Goal: Transaction & Acquisition: Download file/media

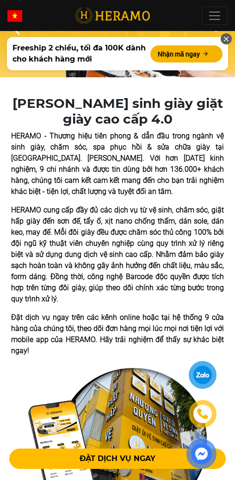
scroll to position [231, 0]
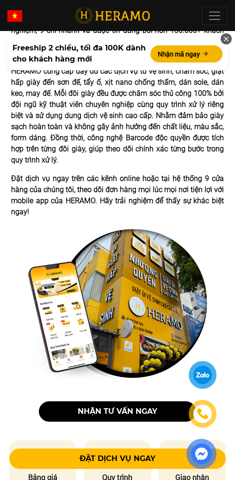
click at [147, 274] on img at bounding box center [117, 304] width 179 height 152
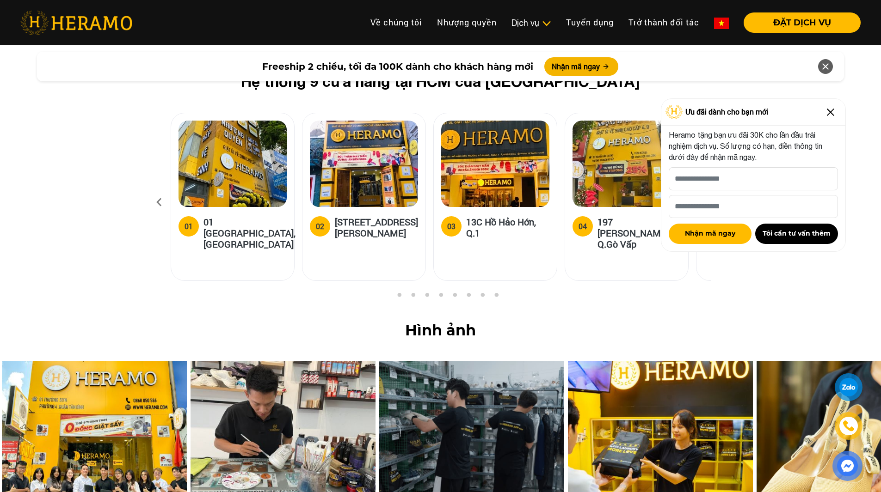
scroll to position [3557, 0]
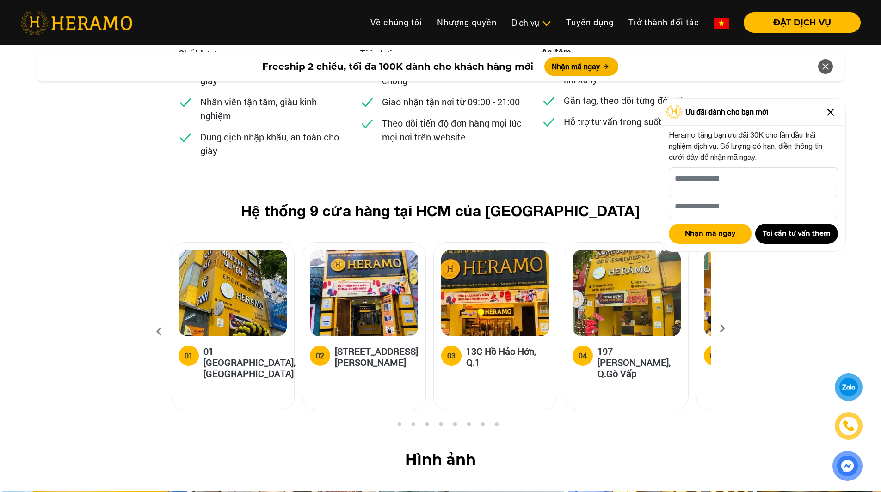
click at [234, 111] on img at bounding box center [830, 112] width 15 height 15
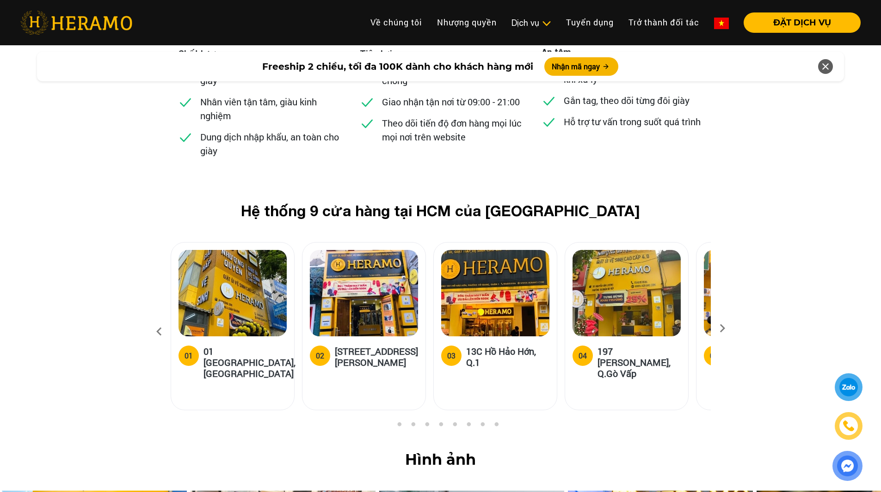
click at [234, 329] on icon at bounding box center [722, 332] width 17 height 6
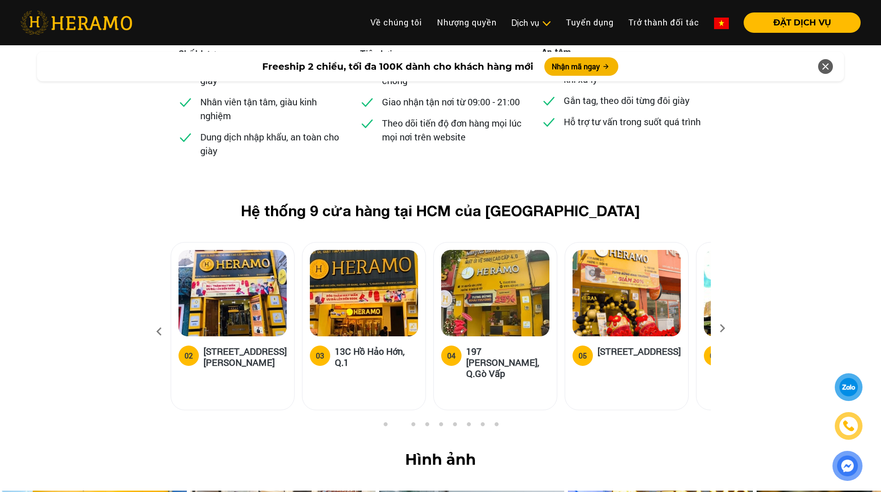
click at [234, 329] on icon at bounding box center [722, 332] width 17 height 6
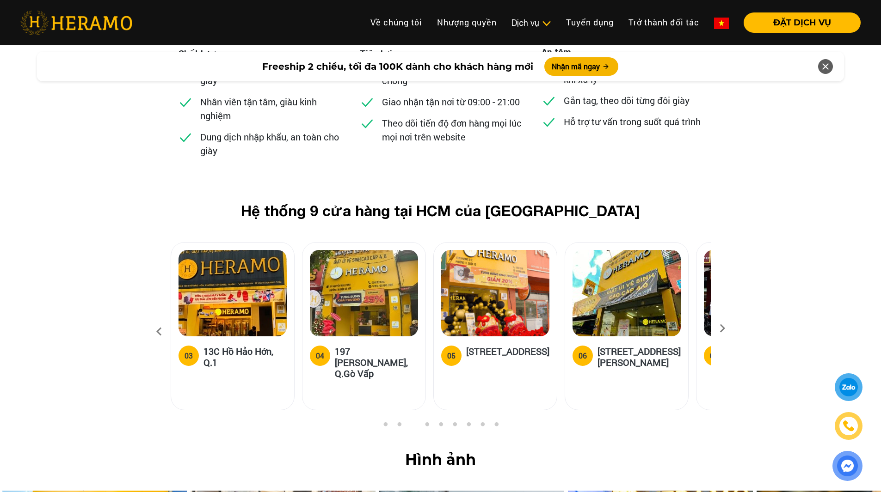
click at [234, 329] on icon at bounding box center [722, 332] width 17 height 6
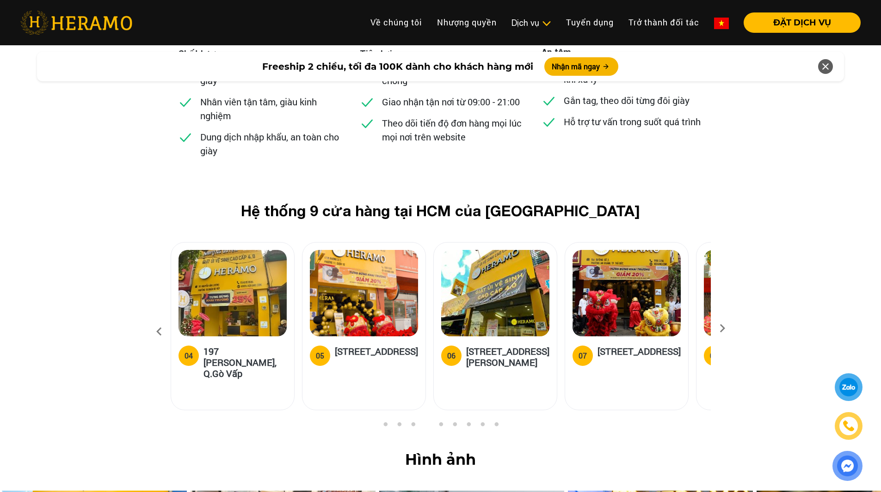
click at [234, 329] on icon at bounding box center [722, 332] width 17 height 6
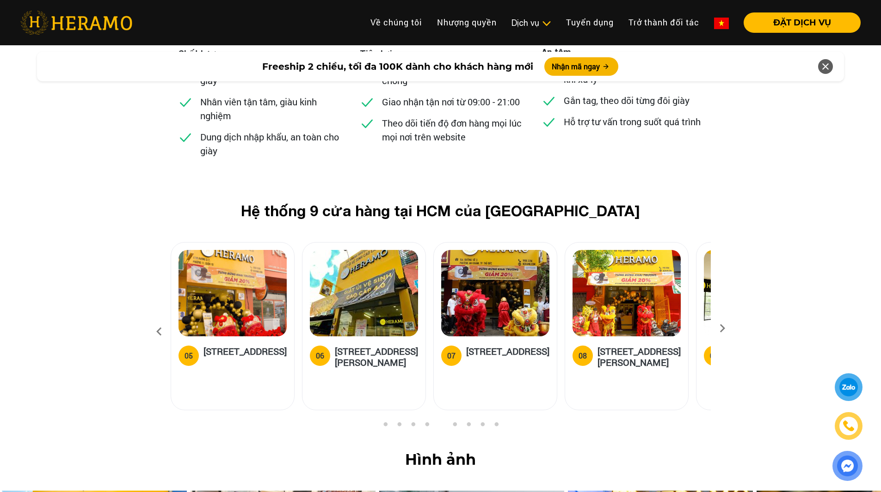
click at [234, 329] on icon at bounding box center [722, 332] width 17 height 6
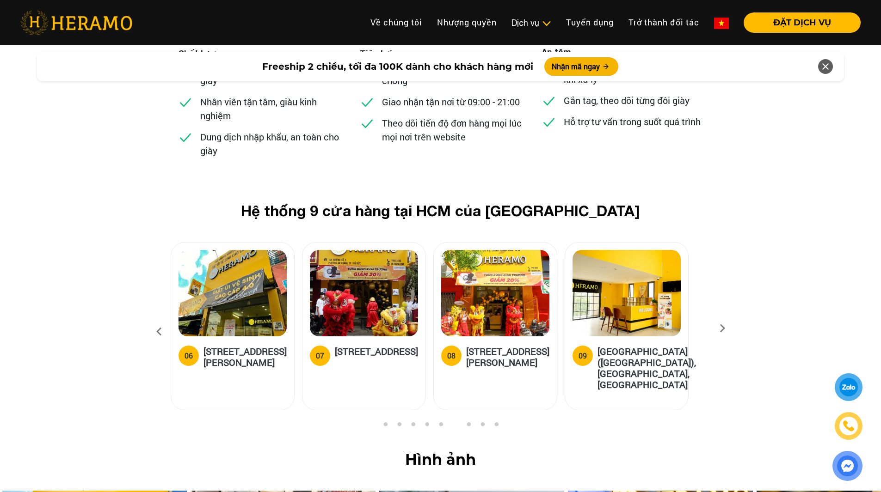
click at [234, 329] on icon at bounding box center [722, 332] width 17 height 6
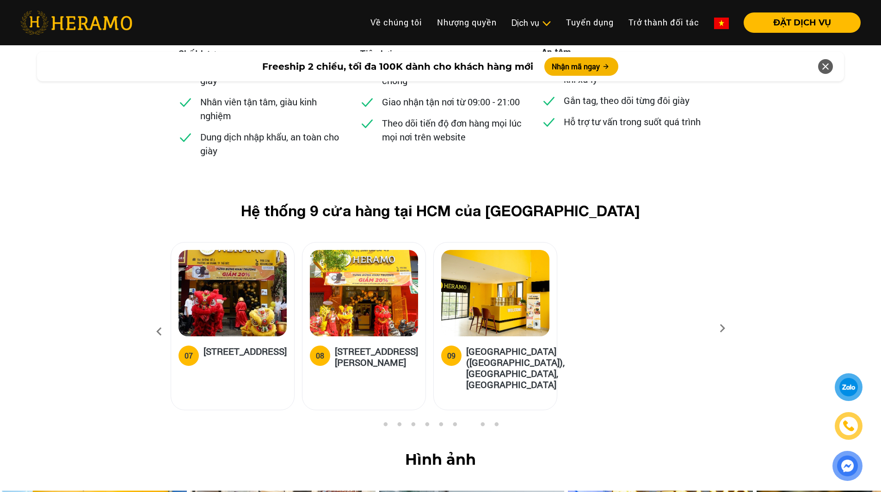
click at [160, 320] on icon at bounding box center [159, 332] width 17 height 25
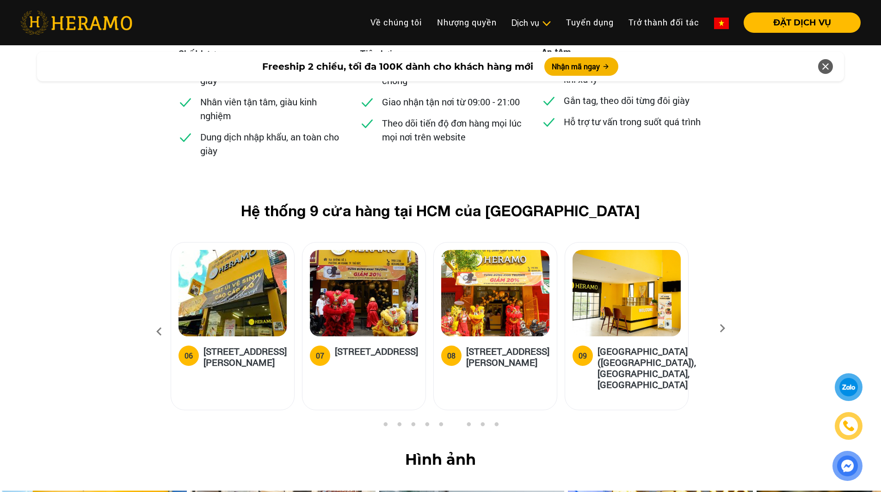
click at [160, 320] on icon at bounding box center [159, 332] width 17 height 25
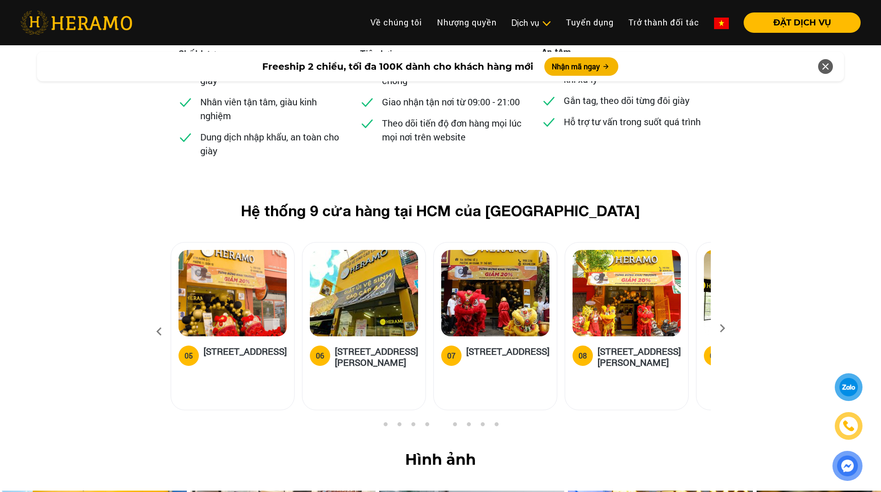
click at [159, 320] on icon at bounding box center [159, 332] width 17 height 25
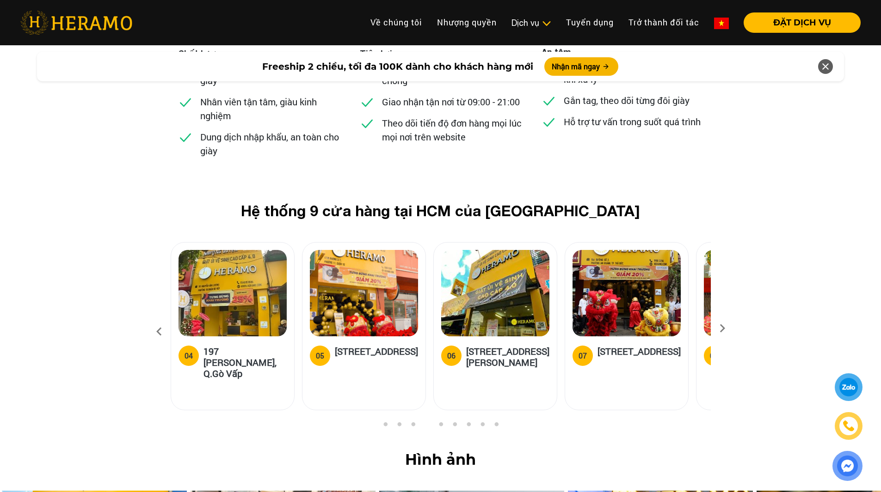
click at [234, 250] on img at bounding box center [232, 293] width 108 height 86
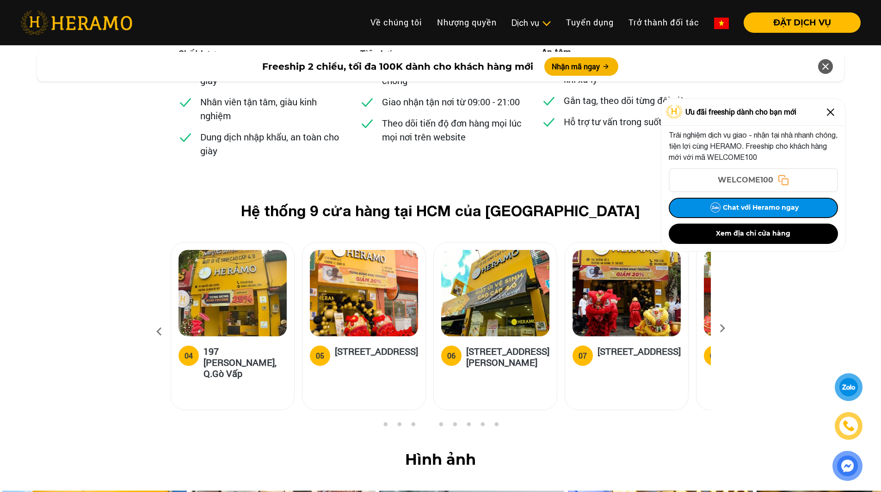
click at [234, 205] on button "Chat với Heramo ngay" at bounding box center [753, 208] width 169 height 20
click at [234, 209] on button "Chat với Heramo ngay" at bounding box center [753, 208] width 169 height 20
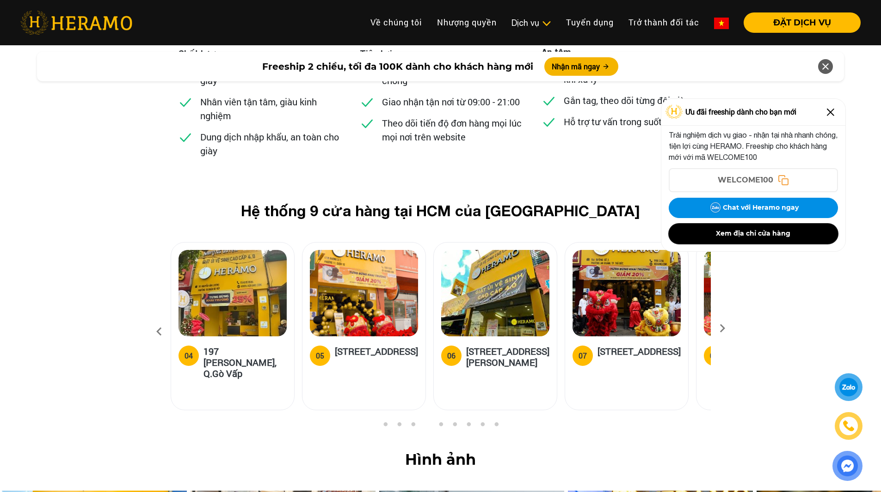
click at [234, 233] on button "Xem địa chỉ cửa hàng" at bounding box center [753, 234] width 169 height 20
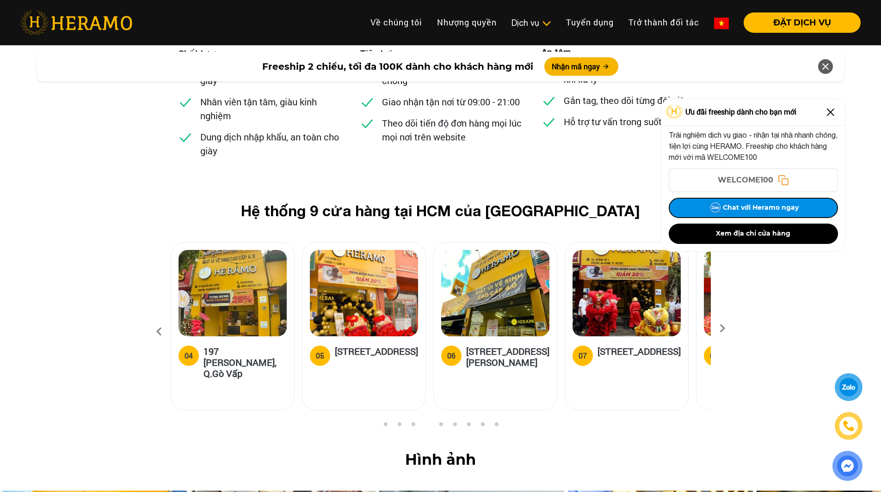
click at [234, 206] on img at bounding box center [715, 208] width 15 height 15
click at [234, 208] on button "Chat với Heramo ngay" at bounding box center [753, 208] width 169 height 20
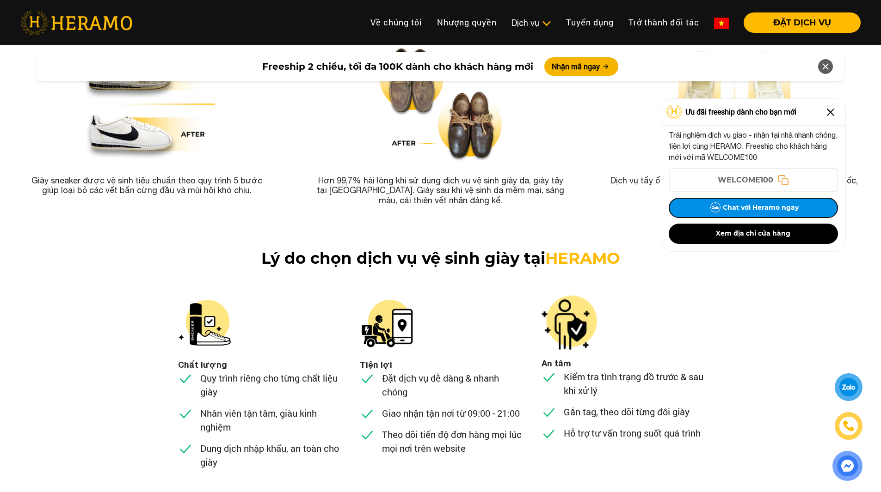
scroll to position [3187, 0]
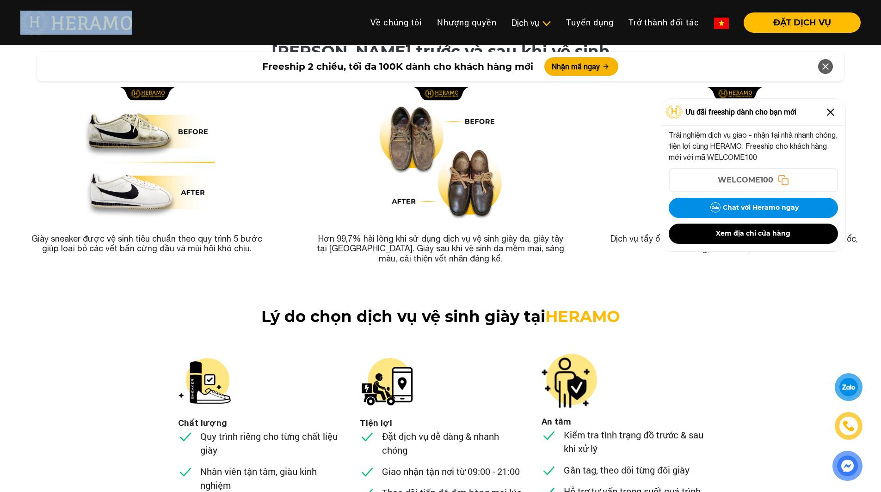
drag, startPoint x: 145, startPoint y: 23, endPoint x: 52, endPoint y: 26, distance: 93.0
click at [52, 26] on nav "Toggle Về chúng tôi Nhượng quyền thương hiệu Nhượng quyền Dịch vụ Dịch vụ Giặt …" at bounding box center [440, 22] width 881 height 29
drag, startPoint x: 94, startPoint y: 31, endPoint x: 38, endPoint y: 267, distance: 242.9
click at [38, 308] on div "[PERSON_NAME] do chọn dịch vụ vệ sinh giày tại HERAMO Chất lượng Quy trình riên…" at bounding box center [440, 425] width 881 height 235
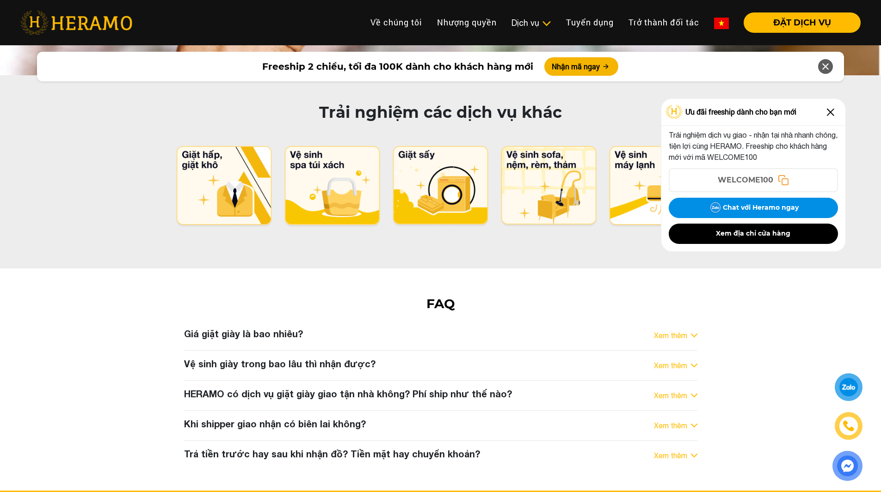
scroll to position [4579, 0]
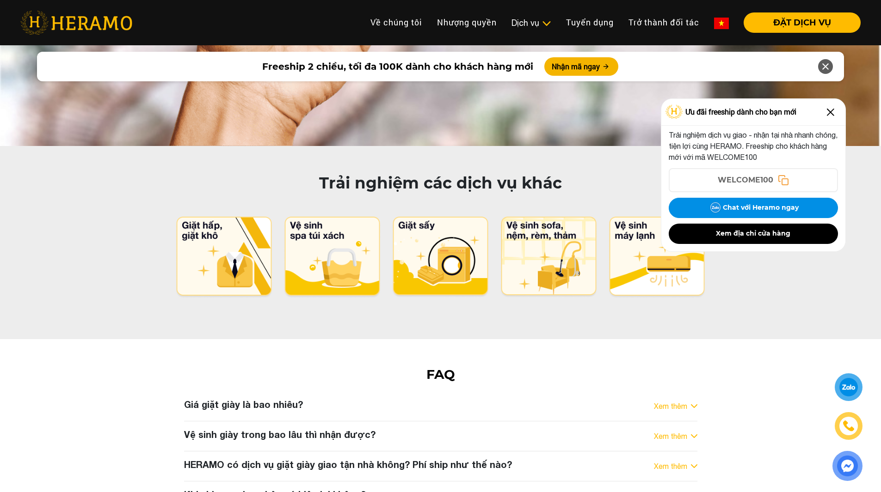
click at [102, 22] on img at bounding box center [76, 23] width 112 height 24
click at [234, 234] on button "Xem địa chỉ cửa hàng" at bounding box center [753, 234] width 169 height 20
click at [234, 110] on img at bounding box center [830, 112] width 15 height 15
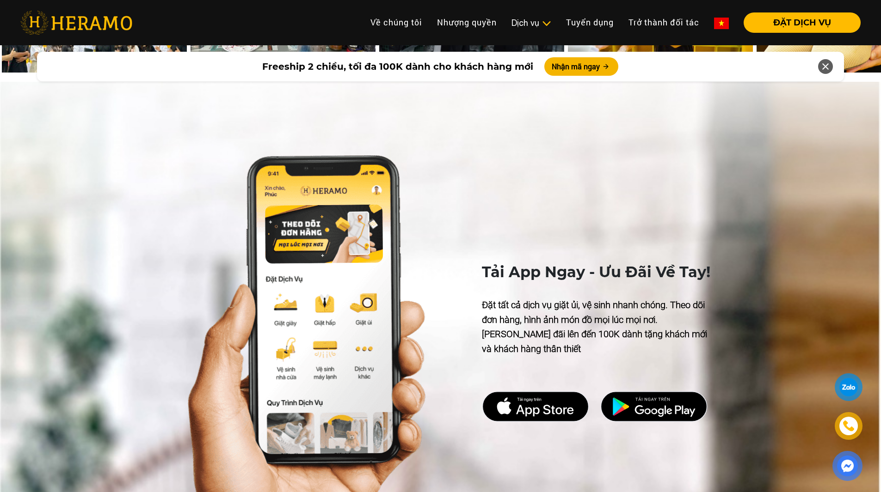
scroll to position [4163, 0]
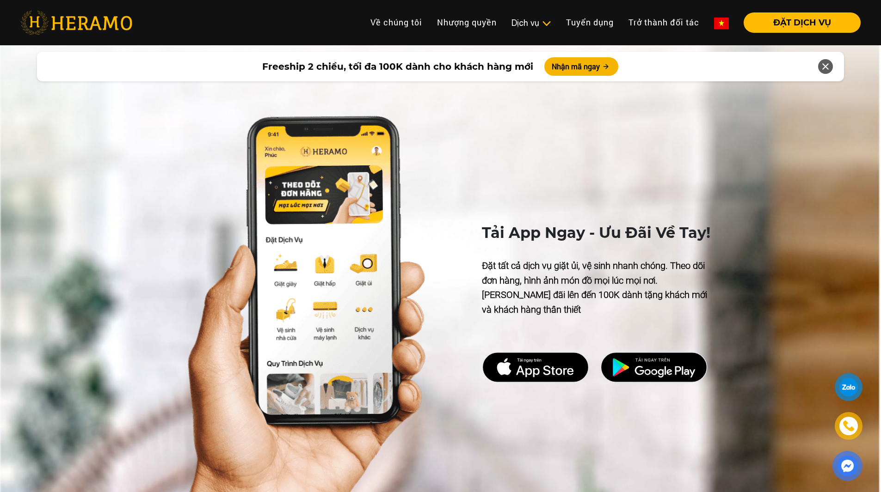
click at [234, 352] on img at bounding box center [535, 367] width 107 height 31
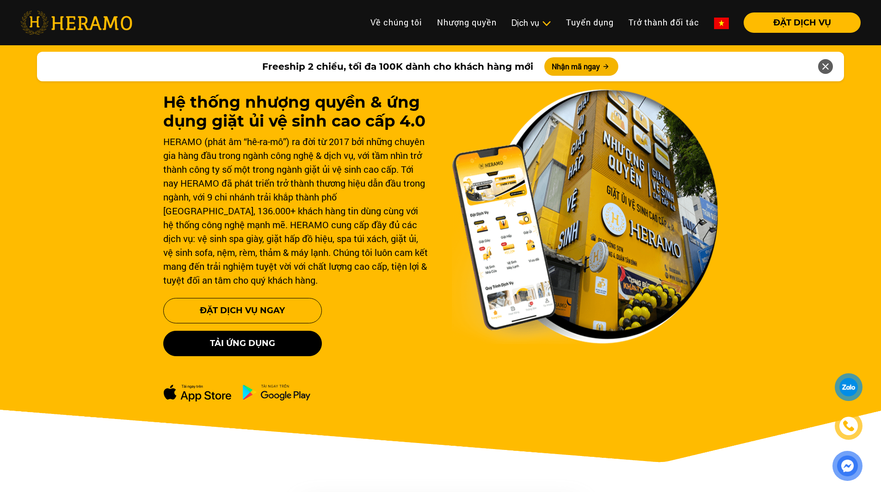
click at [848, 388] on div at bounding box center [848, 388] width 20 height 20
click at [234, 345] on button "Tải ứng dụng" at bounding box center [242, 343] width 159 height 25
